Goal: Information Seeking & Learning: Understand process/instructions

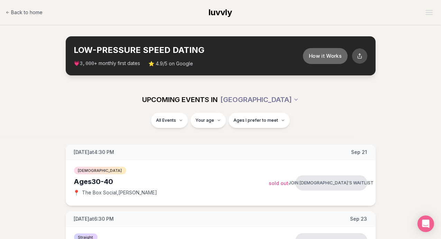
click at [330, 55] on button "How it Works" at bounding box center [325, 56] width 45 height 16
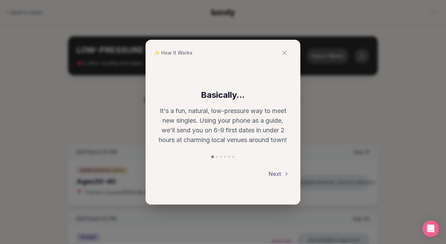
click at [277, 175] on button "Next" at bounding box center [279, 173] width 21 height 15
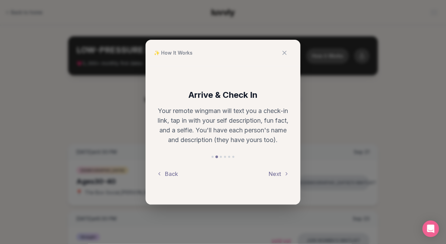
click at [166, 173] on button "Back" at bounding box center [167, 173] width 21 height 15
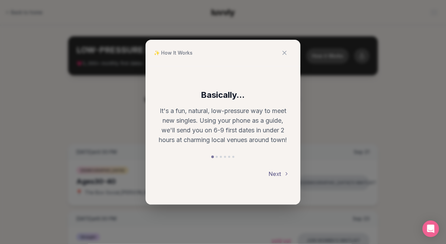
click at [275, 175] on button "Next" at bounding box center [279, 173] width 21 height 15
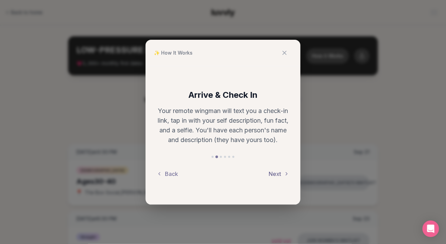
click at [278, 173] on button "Next" at bounding box center [279, 173] width 21 height 15
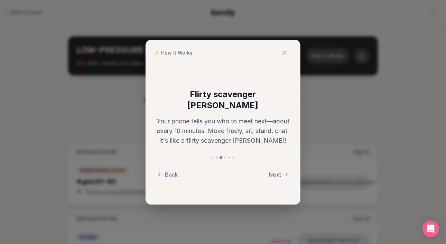
click at [286, 172] on icon at bounding box center [287, 175] width 6 height 6
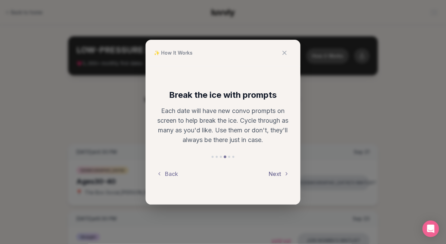
click at [280, 171] on button "Next" at bounding box center [279, 173] width 21 height 15
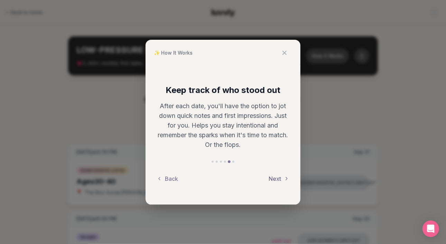
click at [286, 182] on button "Next" at bounding box center [279, 178] width 21 height 15
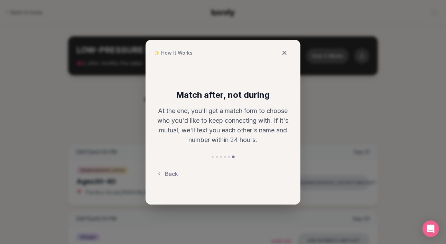
click at [287, 56] on button at bounding box center [284, 52] width 15 height 15
